Goal: Task Accomplishment & Management: Complete application form

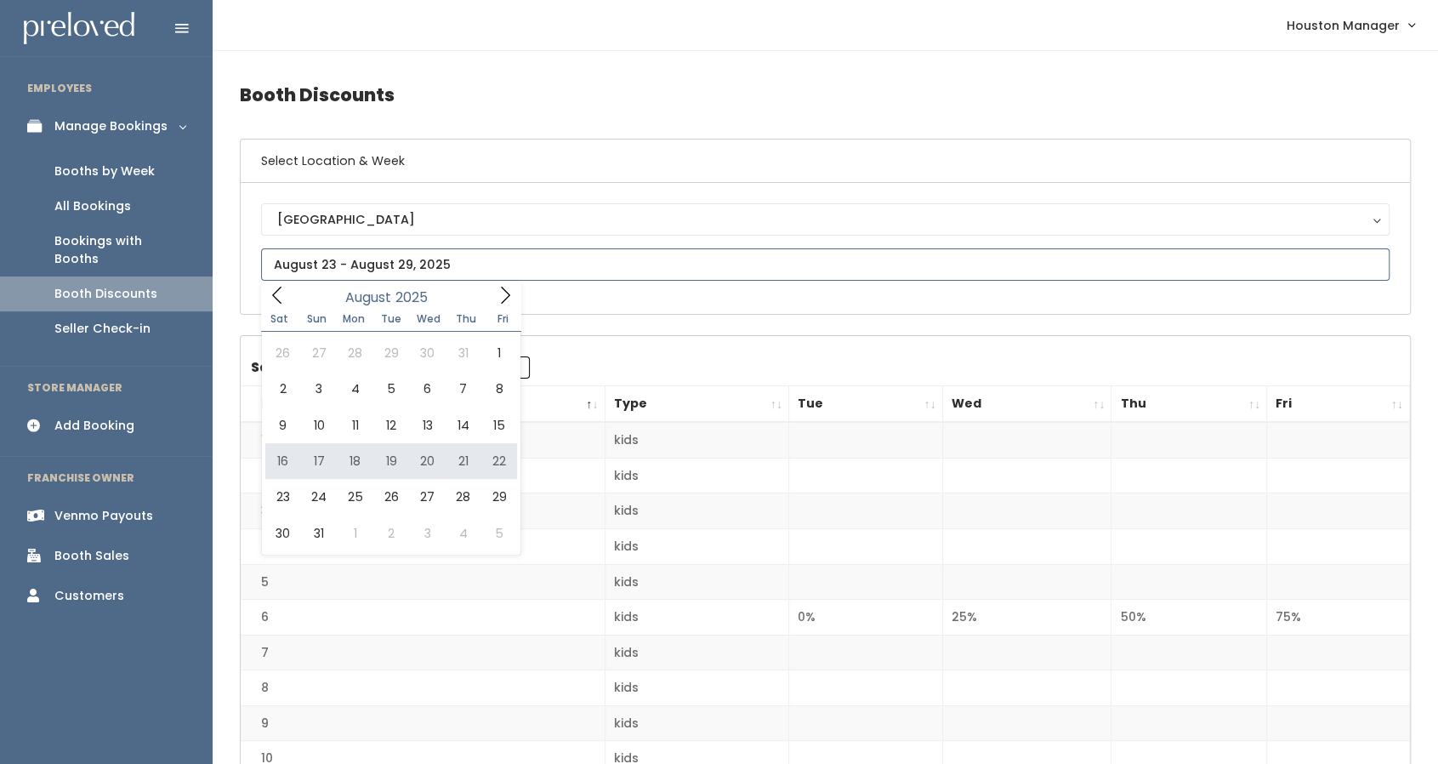
type input "[DATE] to [DATE]"
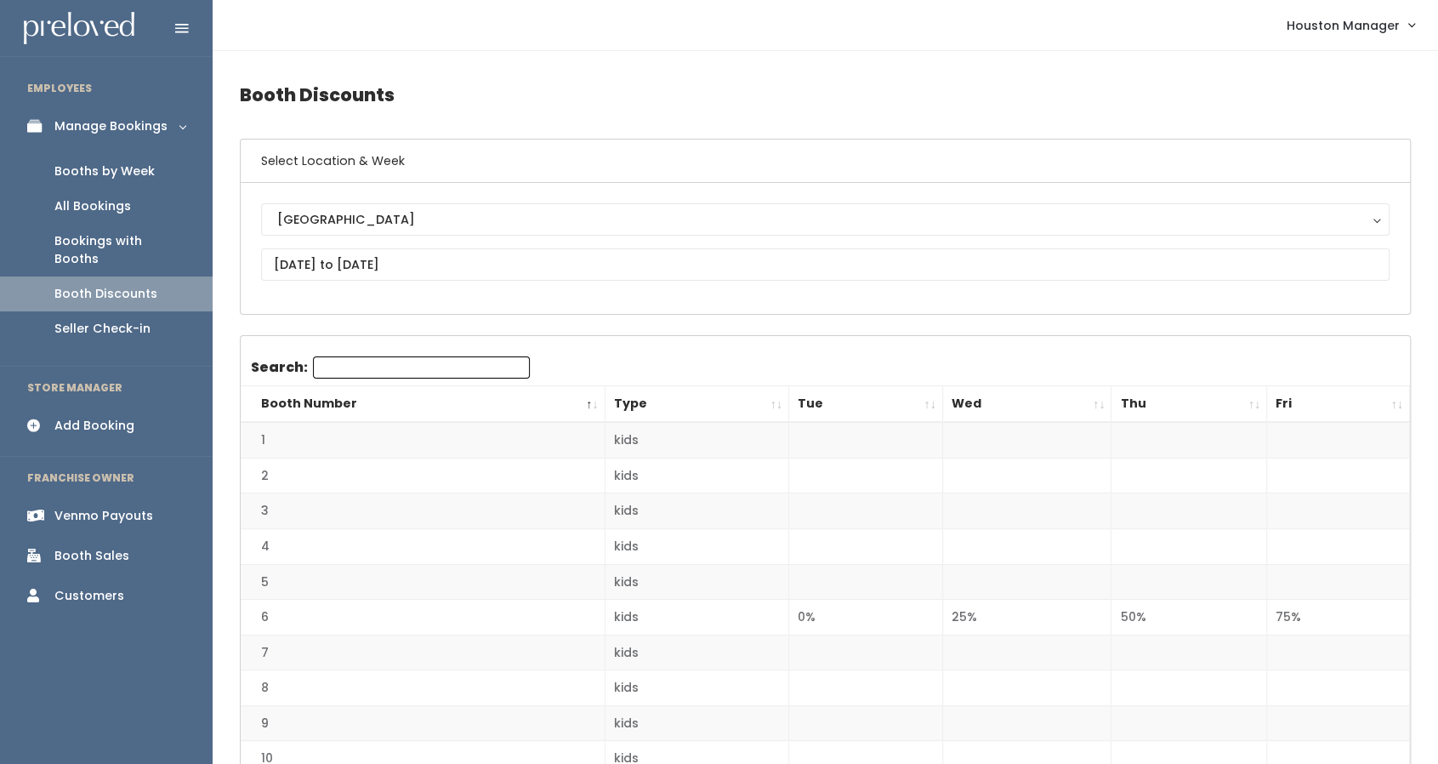
click at [167, 177] on link "Booths by Week" at bounding box center [106, 171] width 213 height 35
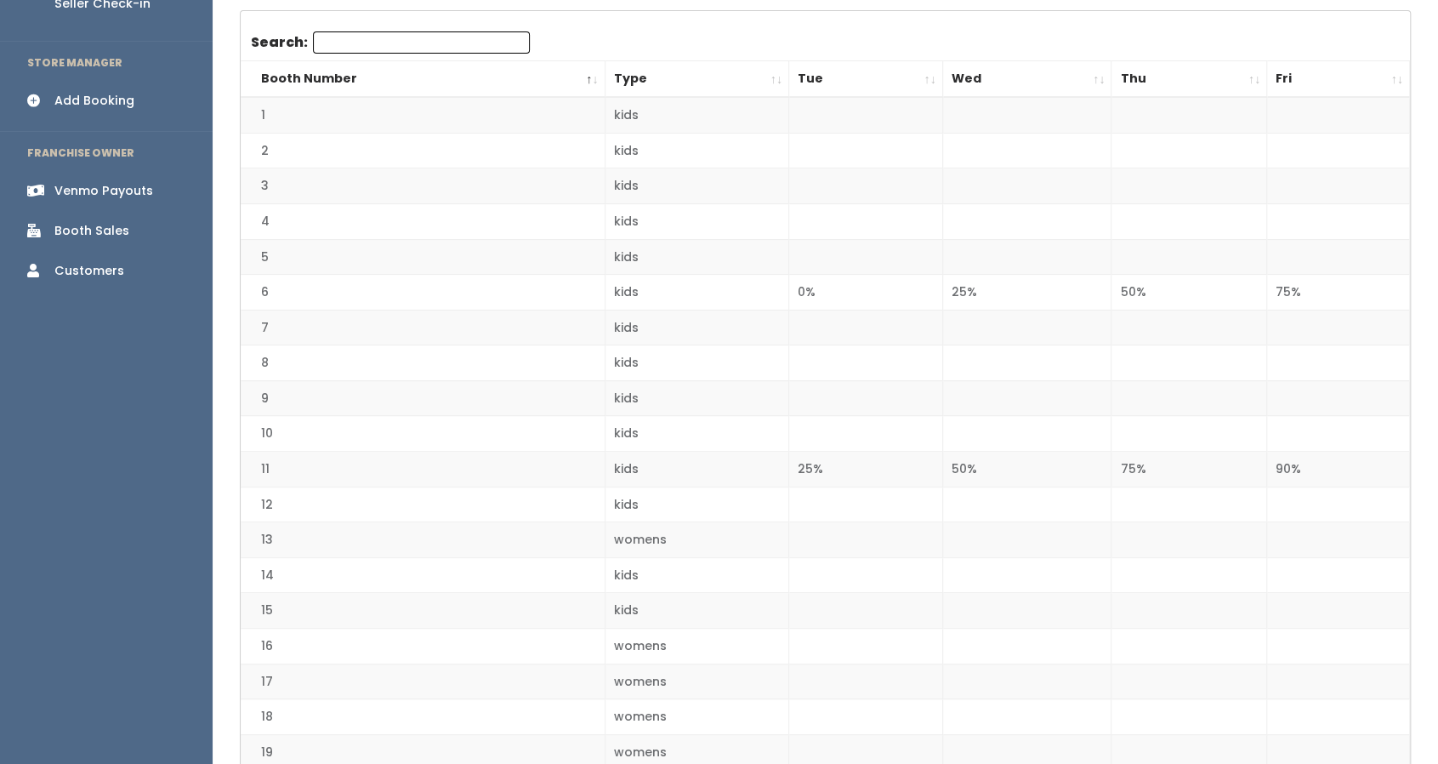
scroll to position [332, 0]
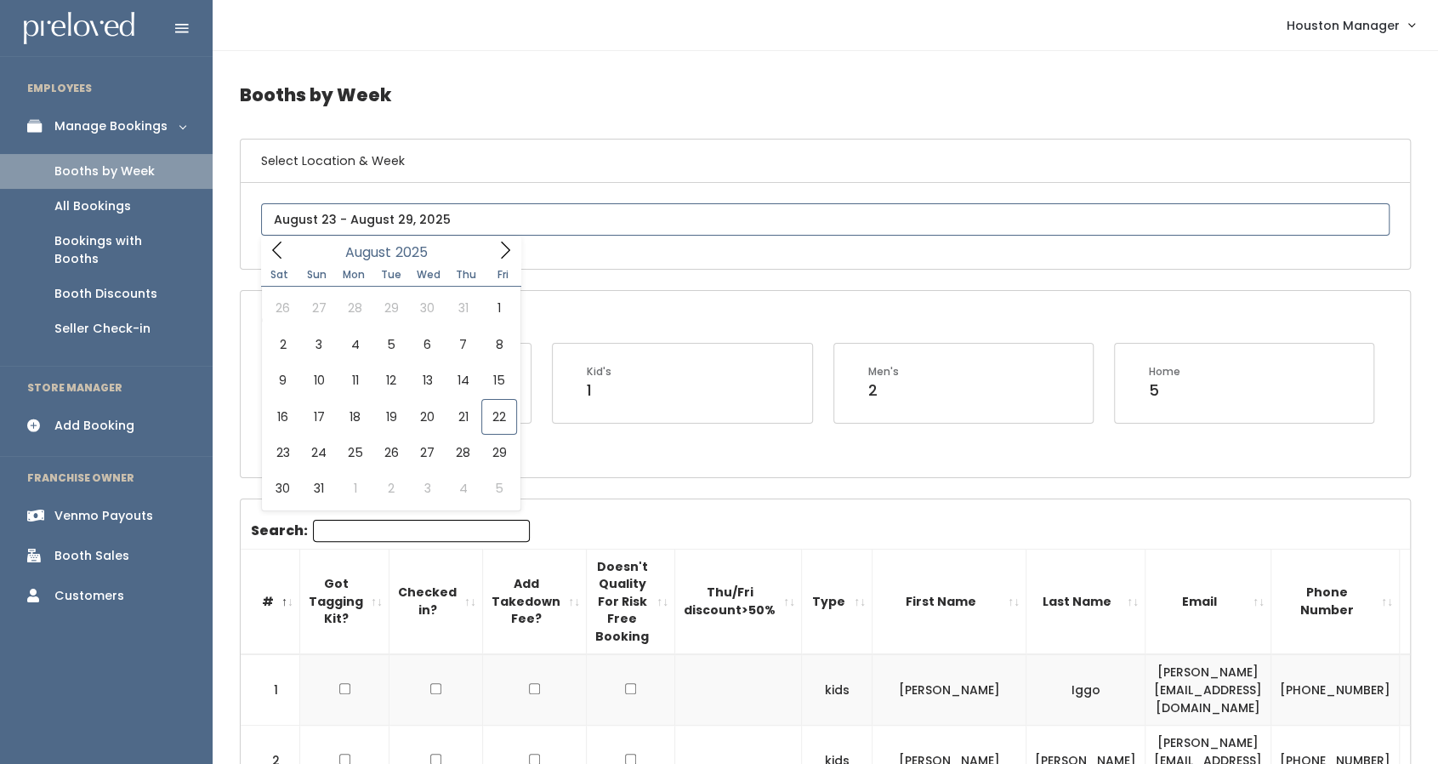
click at [468, 219] on input "text" at bounding box center [825, 219] width 1129 height 32
type input "August 23 to August 29"
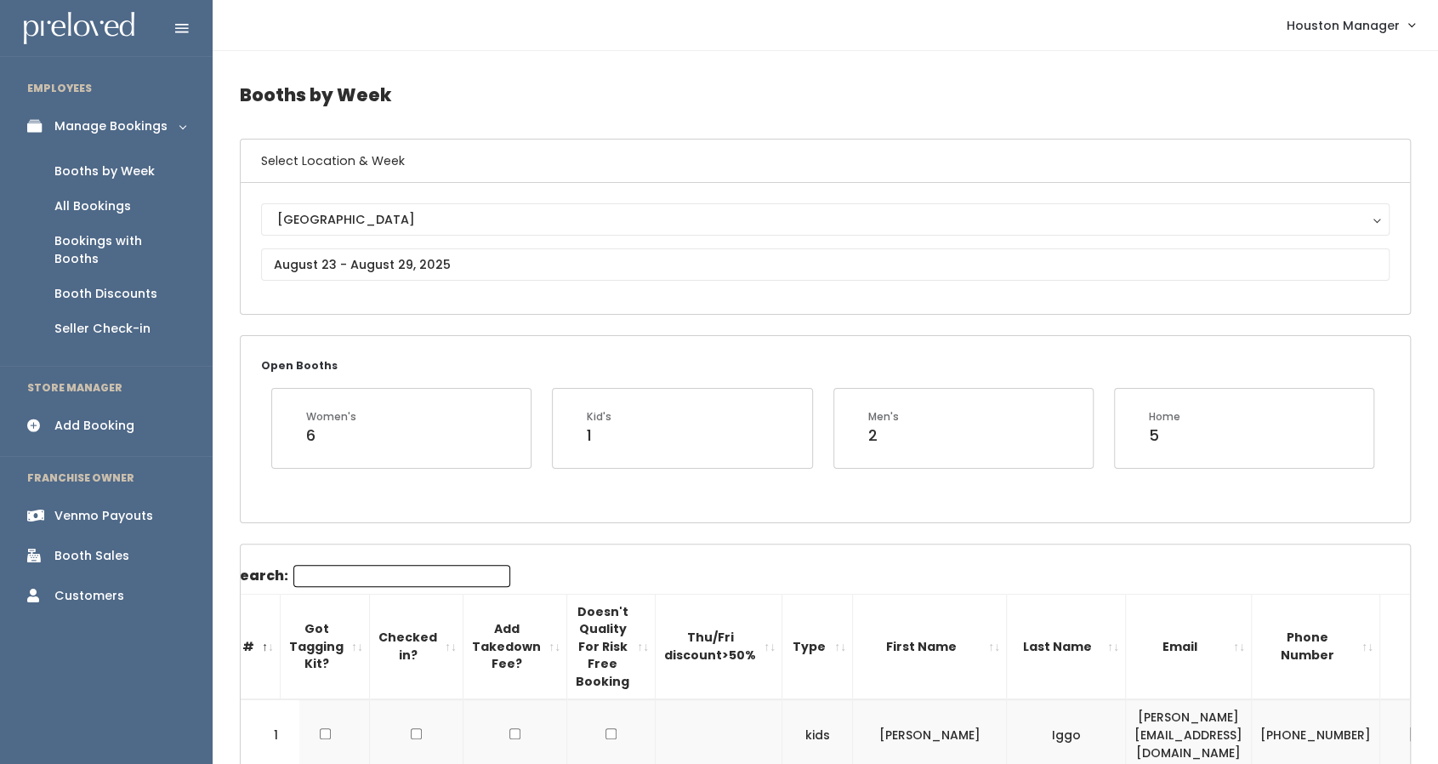
click at [111, 407] on link "Add Booking" at bounding box center [106, 426] width 213 height 38
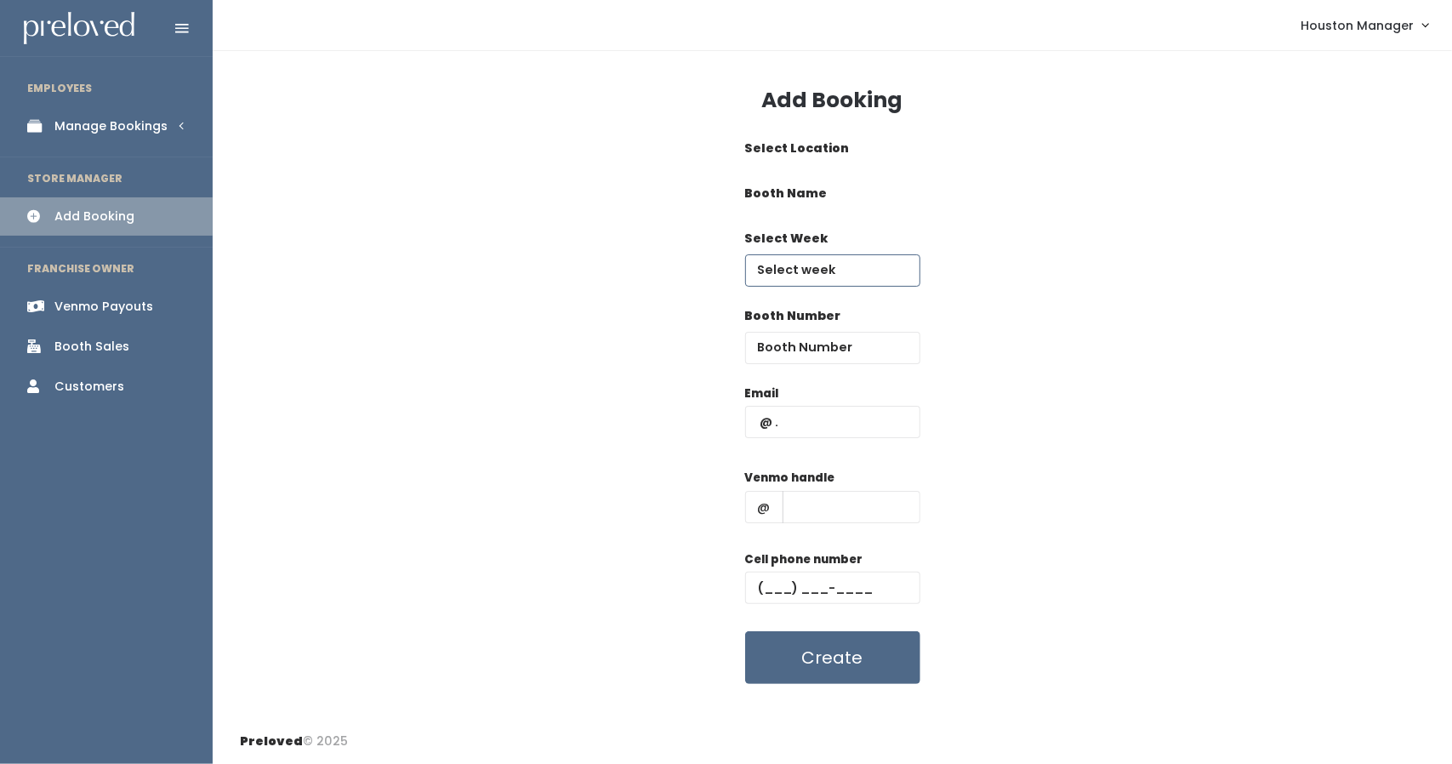
click at [830, 276] on input "text" at bounding box center [832, 270] width 175 height 32
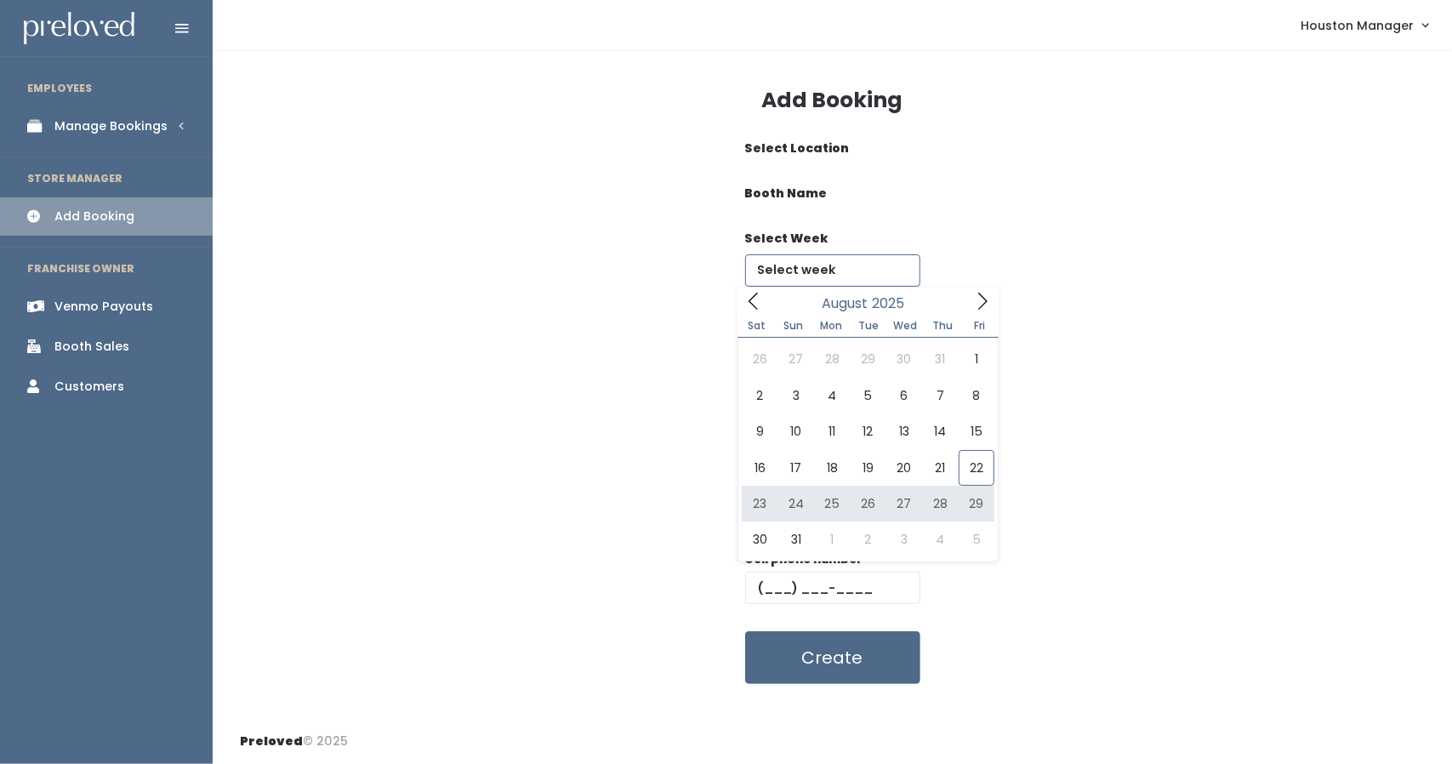
type input "August 23 to August 29"
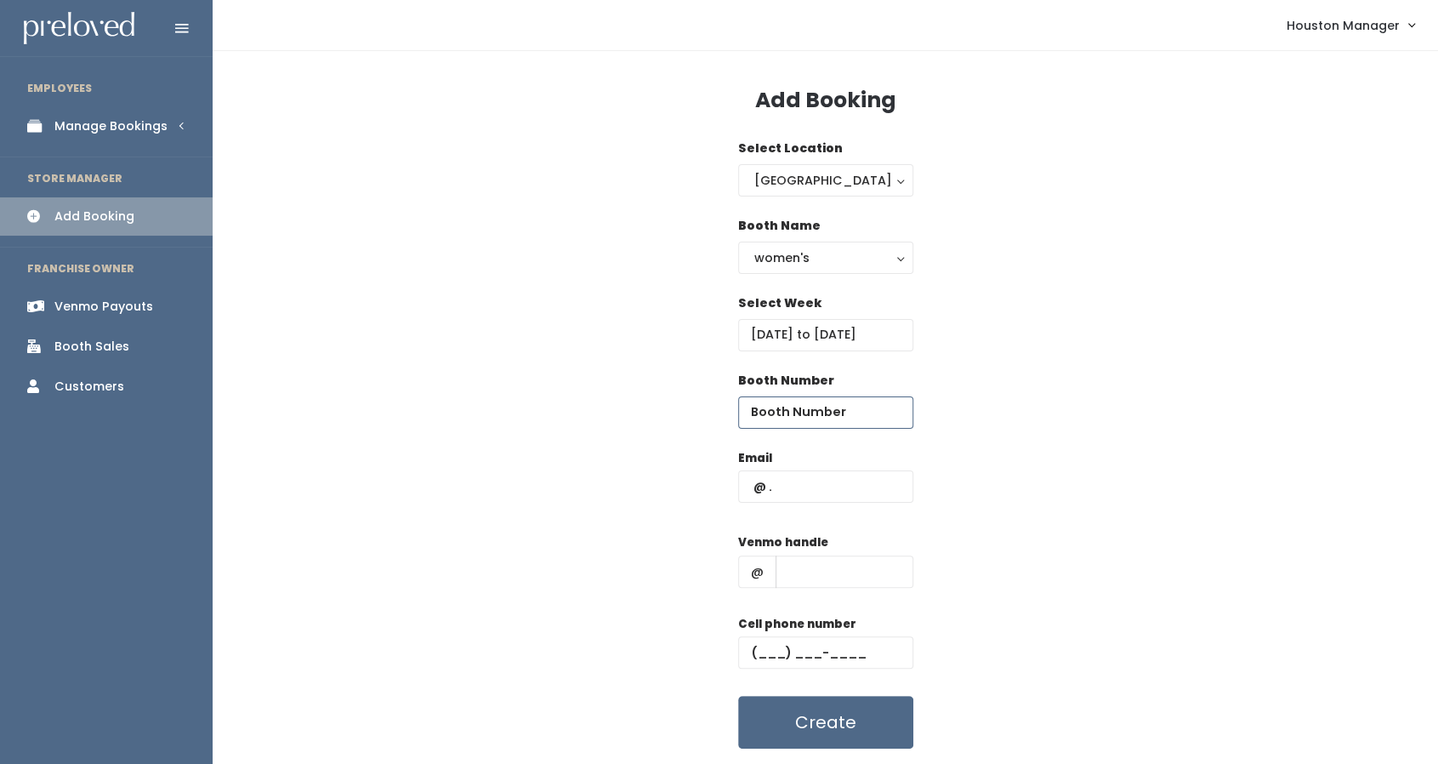
click at [793, 405] on input "number" at bounding box center [825, 412] width 175 height 32
type input "15"
click at [824, 487] on input "text" at bounding box center [825, 486] width 175 height 32
type input "[EMAIL_ADDRESS][DOMAIN_NAME]"
click at [812, 577] on input "text" at bounding box center [845, 571] width 138 height 32
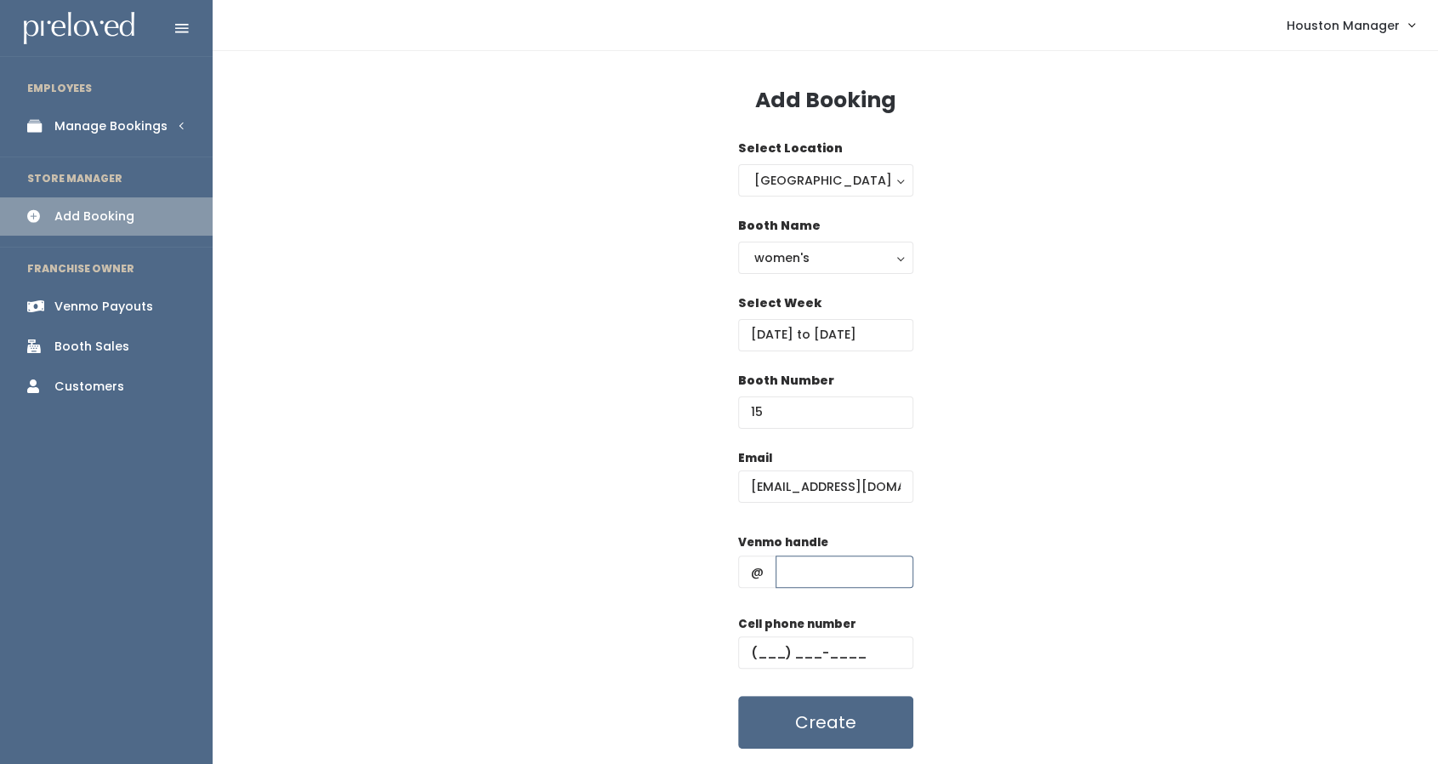
type input "h"
click at [788, 646] on input "text" at bounding box center [825, 652] width 175 height 32
type input "[PHONE_NUMBER]"
click at [858, 714] on button "Create" at bounding box center [825, 722] width 175 height 53
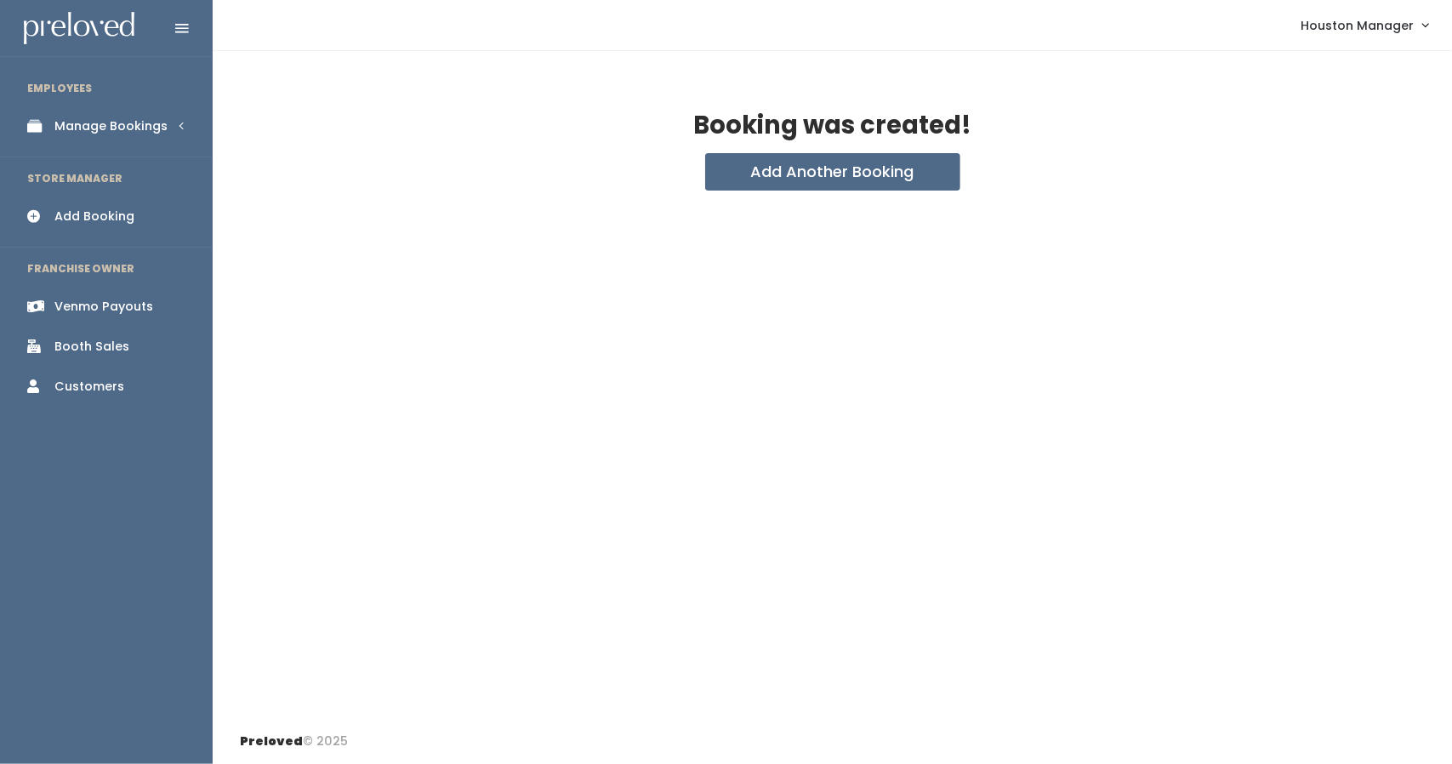
click at [106, 122] on div "Manage Bookings" at bounding box center [110, 126] width 113 height 18
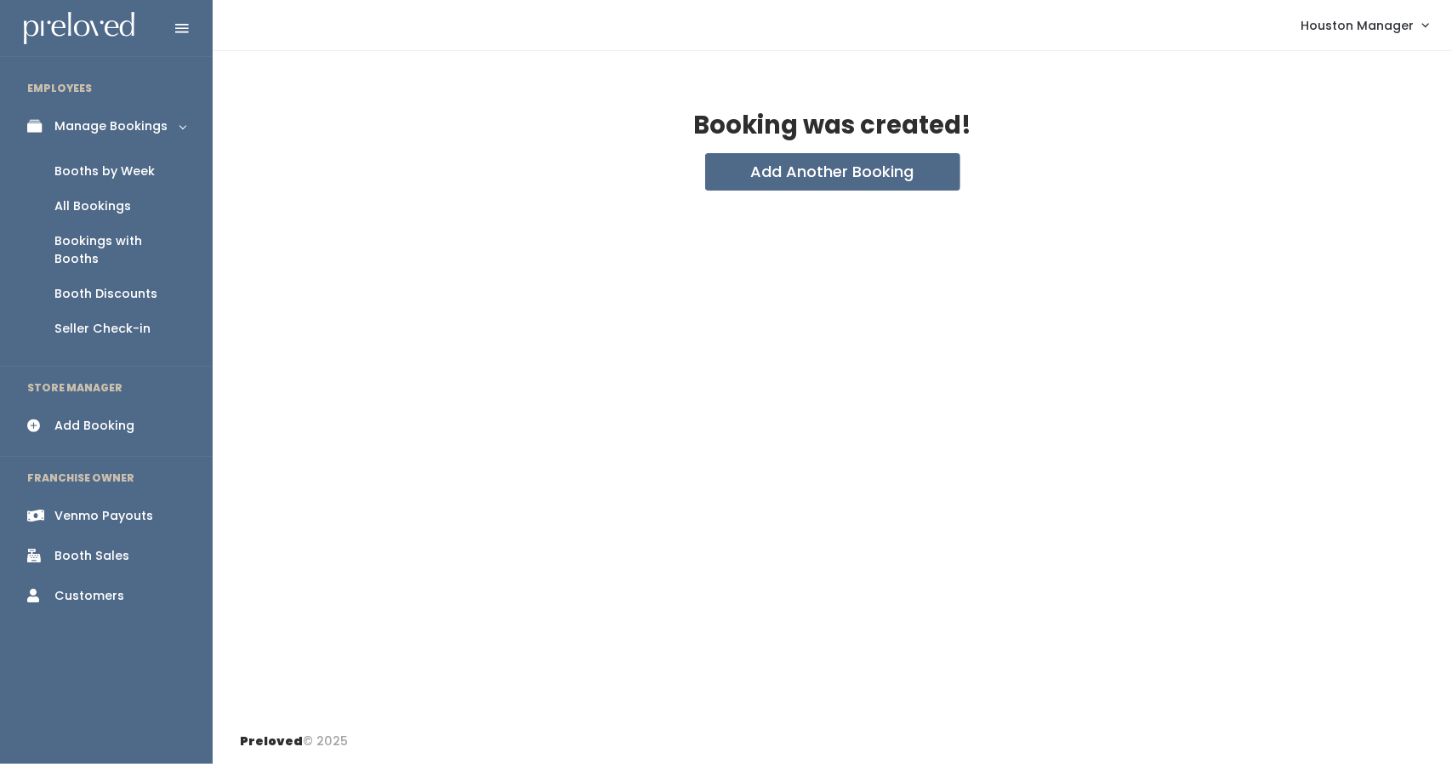
click at [113, 173] on div "Booths by Week" at bounding box center [104, 171] width 100 height 18
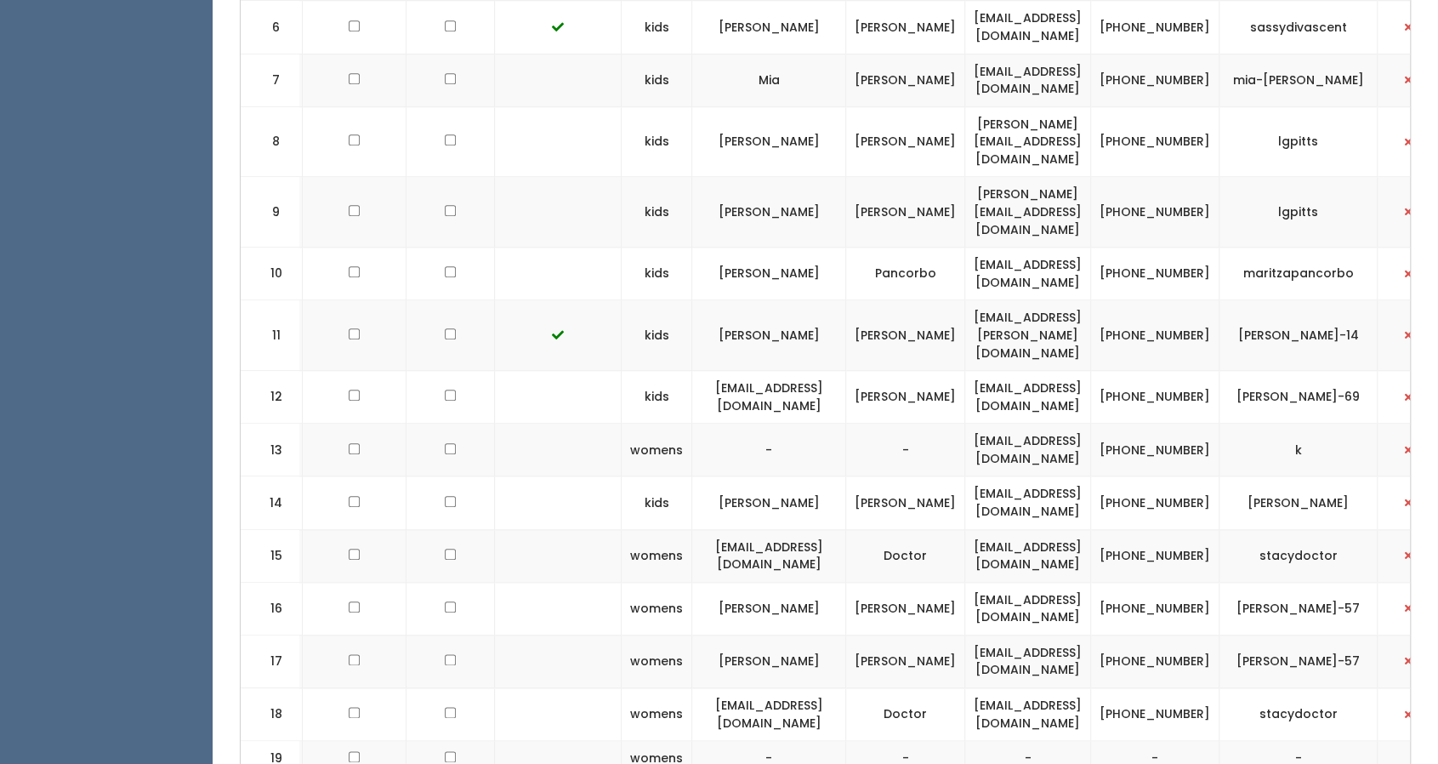
scroll to position [0, 179]
click at [1407, 709] on span "button" at bounding box center [1410, 714] width 7 height 10
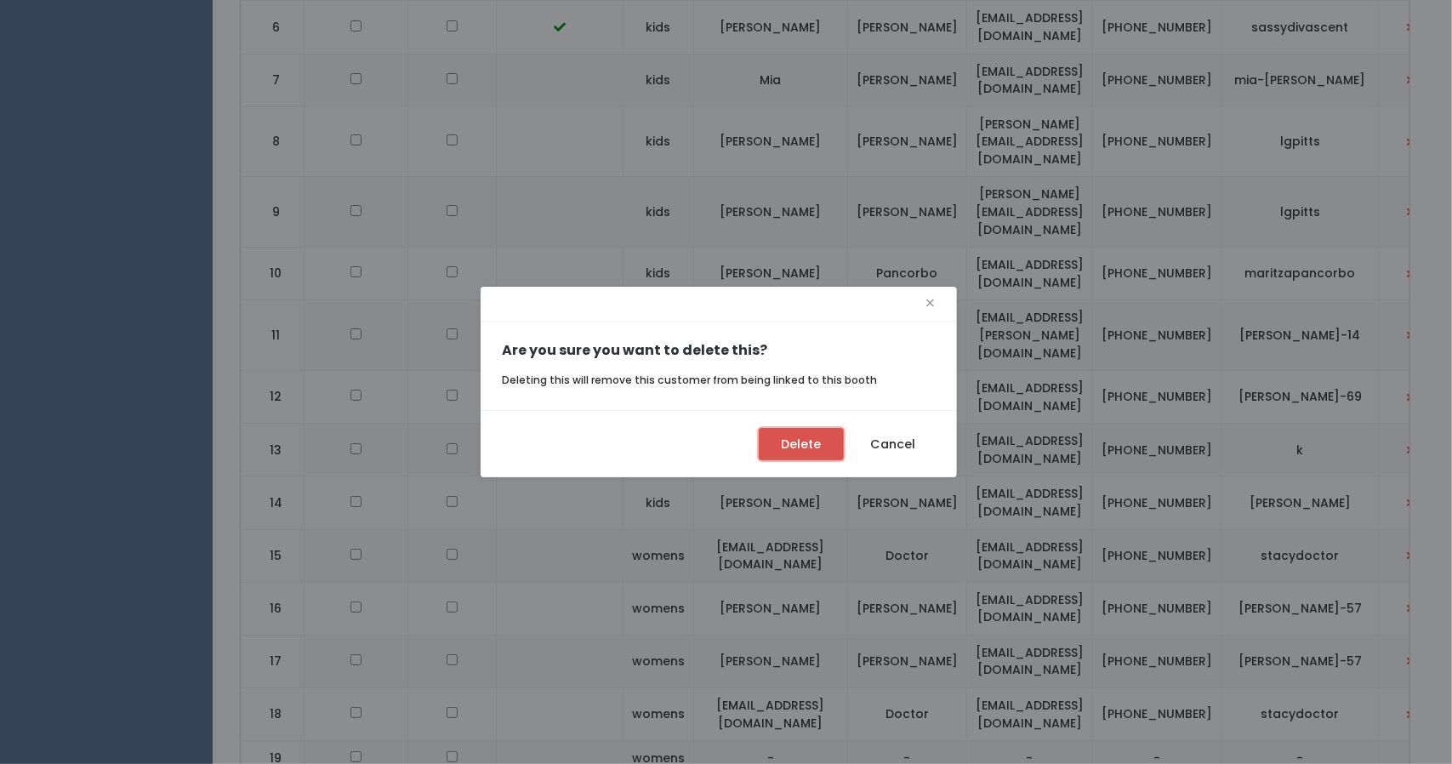
click at [828, 443] on button "Delete" at bounding box center [801, 444] width 85 height 32
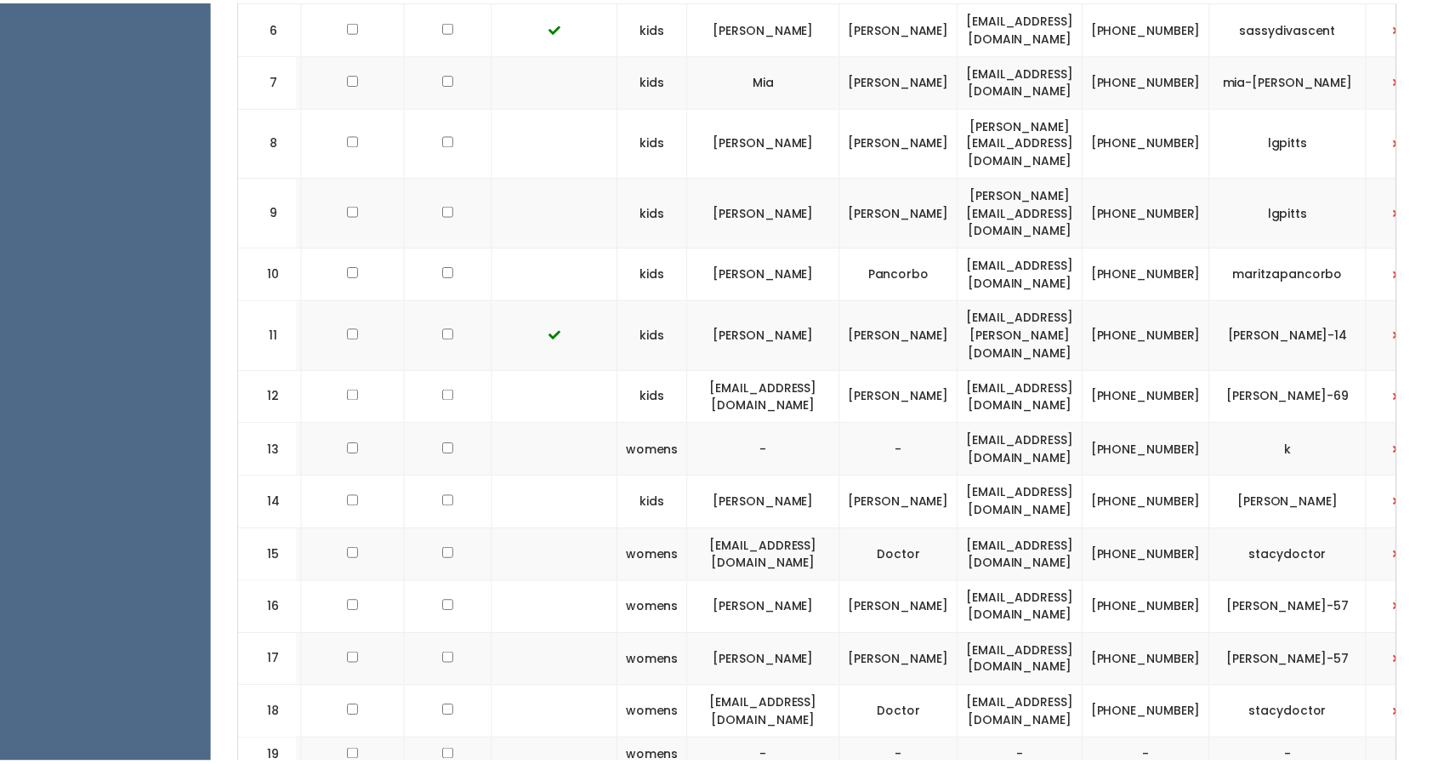
scroll to position [0, 170]
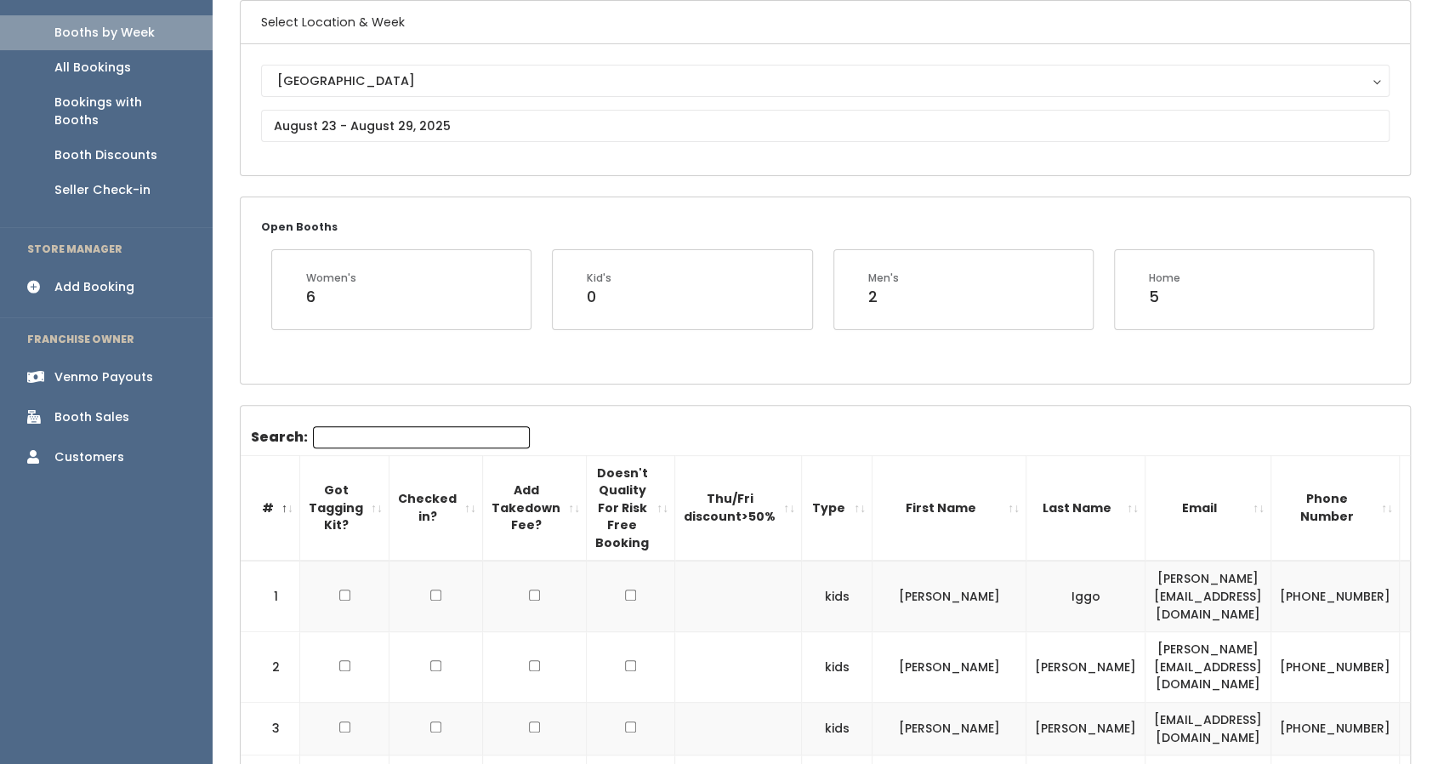
scroll to position [138, 0]
